Goal: Information Seeking & Learning: Learn about a topic

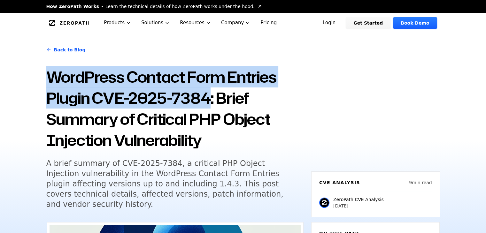
drag, startPoint x: 51, startPoint y: 73, endPoint x: 207, endPoint y: 94, distance: 157.7
click at [207, 94] on h1 "WordPress Contact Form Entries Plugin CVE-2025-7384: Brief Summary of Critical …" at bounding box center [174, 108] width 257 height 84
copy h1 "WordPress Contact Form Entries Plugin CVE-2025-7384"
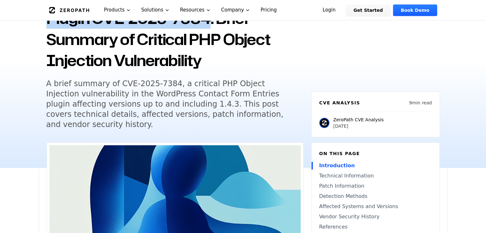
scroll to position [80, 0]
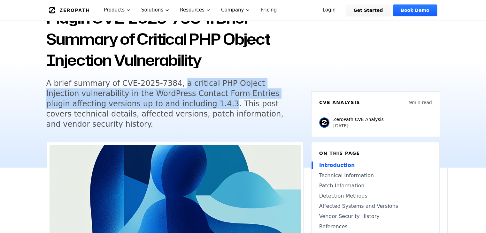
drag, startPoint x: 170, startPoint y: 83, endPoint x: 160, endPoint y: 103, distance: 21.9
click at [160, 103] on h5 "A brief summary of CVE-2025-7384, a critical PHP Object Injection vulnerability…" at bounding box center [168, 103] width 245 height 51
copy h5 "a critical PHP Object Injection vulnerability in the WordPress Contact Form Ent…"
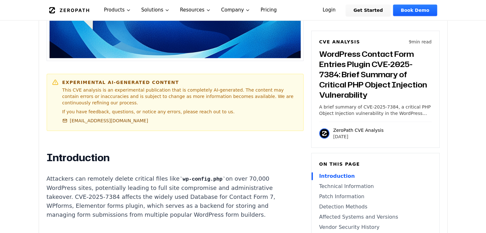
scroll to position [395, 0]
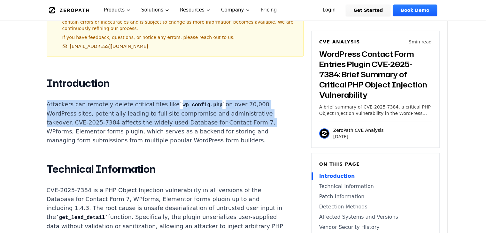
drag, startPoint x: 47, startPoint y: 86, endPoint x: 247, endPoint y: 108, distance: 201.2
click at [247, 108] on p "Attackers can remotely delete critical files like wp-config.php on over 70,000 …" at bounding box center [166, 122] width 238 height 45
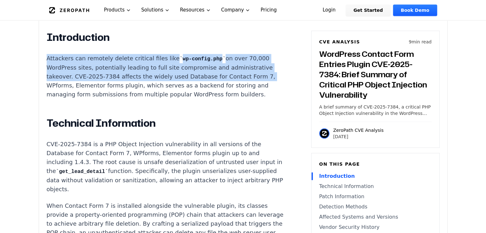
scroll to position [441, 0]
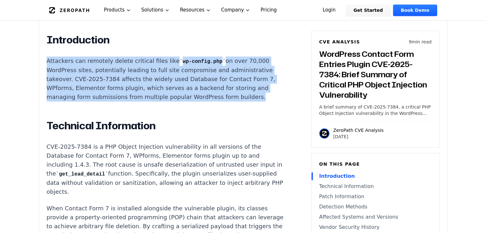
drag, startPoint x: 47, startPoint y: 46, endPoint x: 238, endPoint y: 76, distance: 193.1
click at [238, 76] on p "Attackers can remotely delete critical files like wp-config.php on over 70,000 …" at bounding box center [166, 79] width 238 height 45
copy p "Attackers can remotely delete critical files like wp-config.php on over 70,000 …"
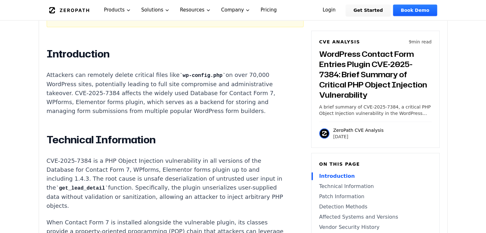
scroll to position [424, 0]
click at [200, 134] on h2 "Technical Information" at bounding box center [166, 140] width 238 height 13
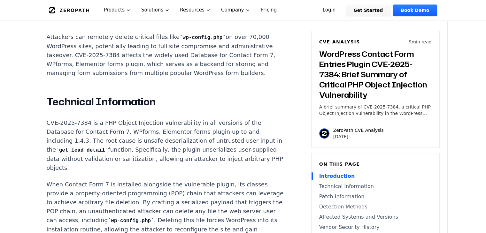
scroll to position [463, 0]
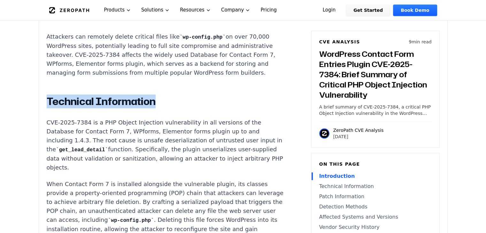
drag, startPoint x: 45, startPoint y: 81, endPoint x: 162, endPoint y: 80, distance: 117.3
copy h2 "Technical Information"
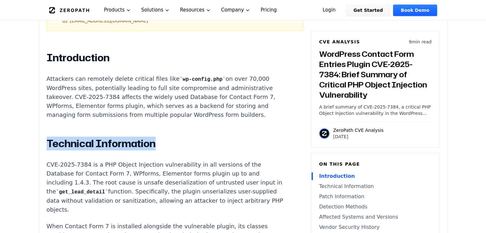
scroll to position [483, 0]
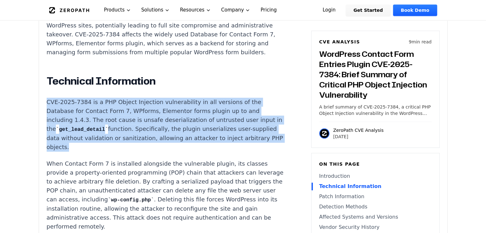
drag, startPoint x: 46, startPoint y: 85, endPoint x: 98, endPoint y: 127, distance: 67.5
click at [98, 127] on p "CVE-2025-7384 is a PHP Object Injection vulnerability in all versions of the Da…" at bounding box center [166, 125] width 238 height 54
copy p "CVE-2025-7384 is a PHP Object Injection vulnerability in all versions of the Da…"
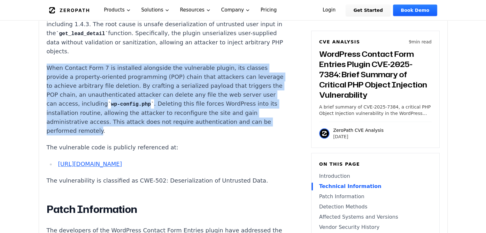
drag, startPoint x: 47, startPoint y: 48, endPoint x: 127, endPoint y: 111, distance: 101.2
click at [127, 111] on p "When Contact Form 7 is installed alongside the vulnerable plugin, its classes p…" at bounding box center [166, 100] width 238 height 72
copy p "When Contact Form 7 is installed alongside the vulnerable plugin, its classes p…"
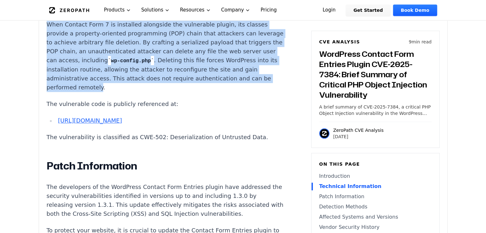
scroll to position [623, 0]
click at [122, 117] on link "[URL][DOMAIN_NAME]" at bounding box center [90, 120] width 64 height 7
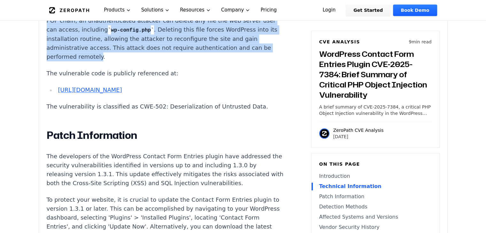
scroll to position [653, 0]
drag, startPoint x: 173, startPoint y: 81, endPoint x: 46, endPoint y: 53, distance: 130.0
copy div "The vulnerable code is publicly referenced at: [URL][DOMAIN_NAME]"
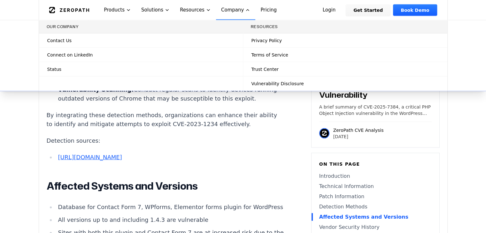
scroll to position [1324, 0]
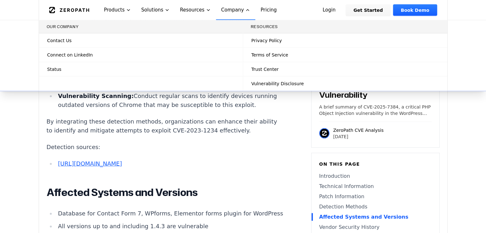
click at [167, 110] on ul "Software Updates: Ensure that all instances of Google Chrome on Android are upd…" at bounding box center [166, 83] width 238 height 52
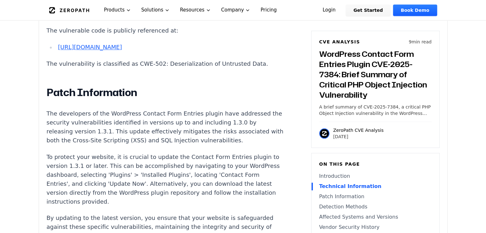
scroll to position [733, 0]
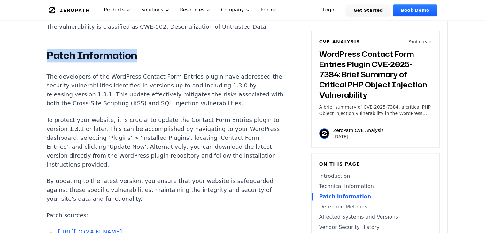
drag, startPoint x: 47, startPoint y: 44, endPoint x: 136, endPoint y: 49, distance: 88.6
click at [136, 49] on h2 "Patch Information" at bounding box center [166, 55] width 238 height 13
copy h2 "Patch Information"
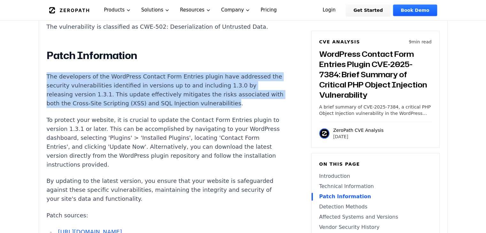
drag, startPoint x: 47, startPoint y: 66, endPoint x: 229, endPoint y: 95, distance: 183.8
click at [229, 95] on p "The developers of the WordPress Contact Form Entries plugin have addressed the …" at bounding box center [166, 90] width 238 height 36
copy p "The developers of the WordPress Contact Form Entries plugin have addressed the …"
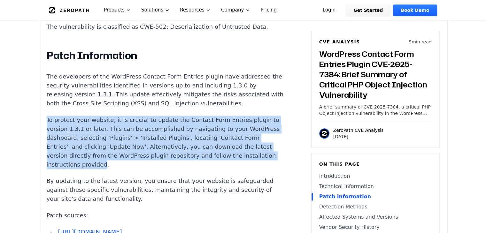
drag, startPoint x: 47, startPoint y: 108, endPoint x: 129, endPoint y: 153, distance: 93.9
click at [129, 153] on p "To protect your website, it is crucial to update the Contact Form Entries plugi…" at bounding box center [166, 143] width 238 height 54
copy p "To protect your website, it is crucial to update the Contact Form Entries plugi…"
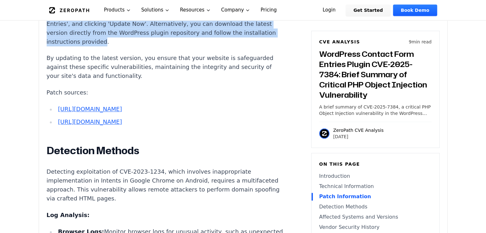
scroll to position [856, 0]
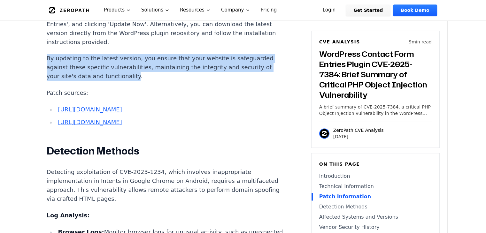
drag, startPoint x: 47, startPoint y: 48, endPoint x: 128, endPoint y: 71, distance: 84.3
click at [128, 71] on p "By updating to the latest version, you ensure that your website is safeguarded …" at bounding box center [166, 67] width 238 height 27
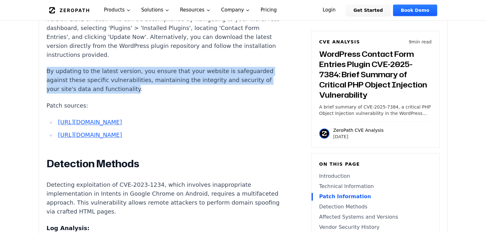
drag, startPoint x: 174, startPoint y: 166, endPoint x: 57, endPoint y: 112, distance: 128.4
click at [57, 118] on ul "[URL][DOMAIN_NAME] [URL][DOMAIN_NAME]" at bounding box center [166, 129] width 238 height 22
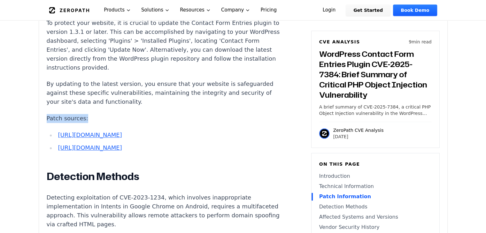
drag, startPoint x: 85, startPoint y: 112, endPoint x: 47, endPoint y: 112, distance: 37.7
click at [47, 114] on p "Patch sources:" at bounding box center [166, 118] width 238 height 9
click at [111, 80] on p "By updating to the latest version, you ensure that your website is safeguarded …" at bounding box center [166, 93] width 238 height 27
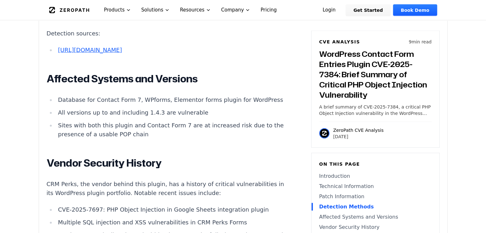
scroll to position [1440, 0]
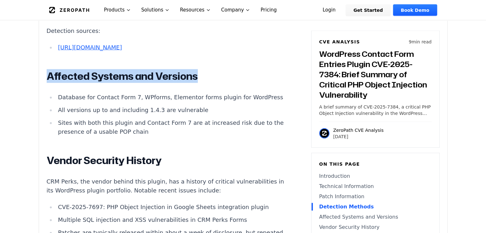
drag, startPoint x: 48, startPoint y: 120, endPoint x: 197, endPoint y: 113, distance: 148.7
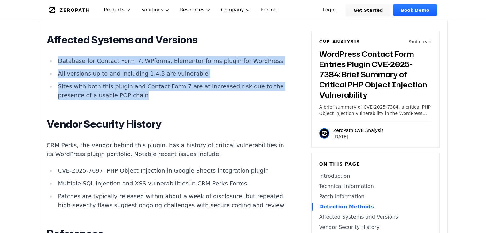
drag, startPoint x: 146, startPoint y: 152, endPoint x: 51, endPoint y: 105, distance: 106.0
click at [51, 100] on ul "Database for Contact Form 7, WPforms, Elementor forms plugin for WordPress All …" at bounding box center [166, 78] width 238 height 43
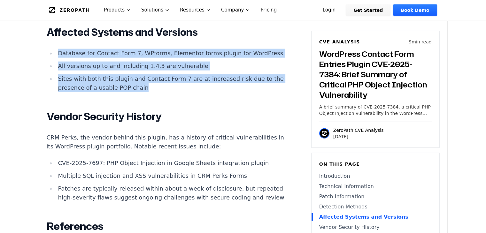
scroll to position [1485, 0]
click at [155, 58] on li "Database for Contact Form 7, WPforms, Elementor forms plugin for WordPress" at bounding box center [170, 53] width 229 height 9
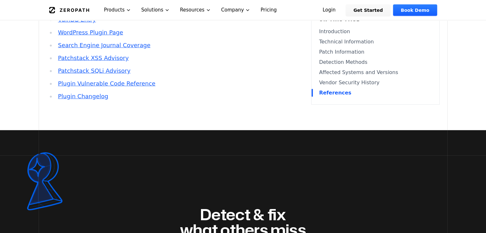
scroll to position [1750, 0]
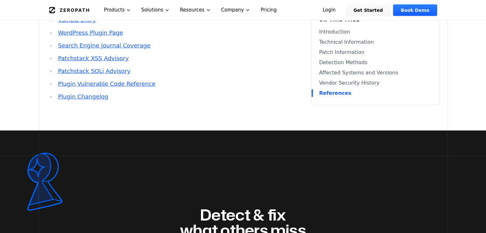
click at [325, 66] on link "Detection Methods" at bounding box center [375, 63] width 112 height 8
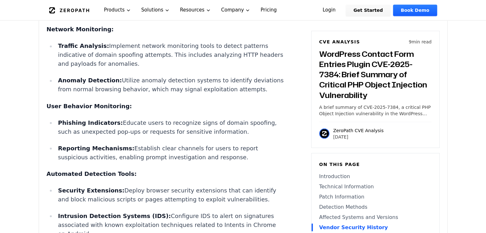
scroll to position [1167, 0]
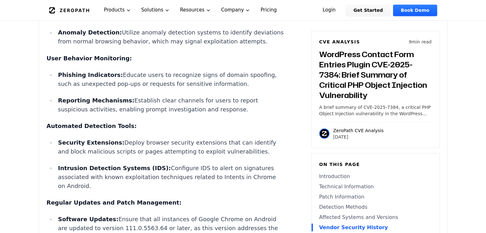
click at [323, 196] on link "Patch Information" at bounding box center [375, 197] width 112 height 8
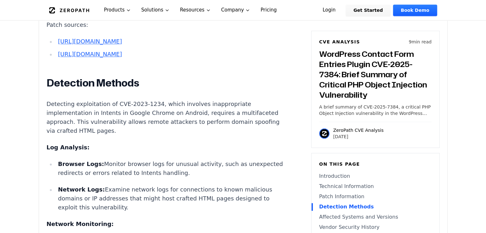
scroll to position [989, 0]
